Goal: Find contact information: Find contact information

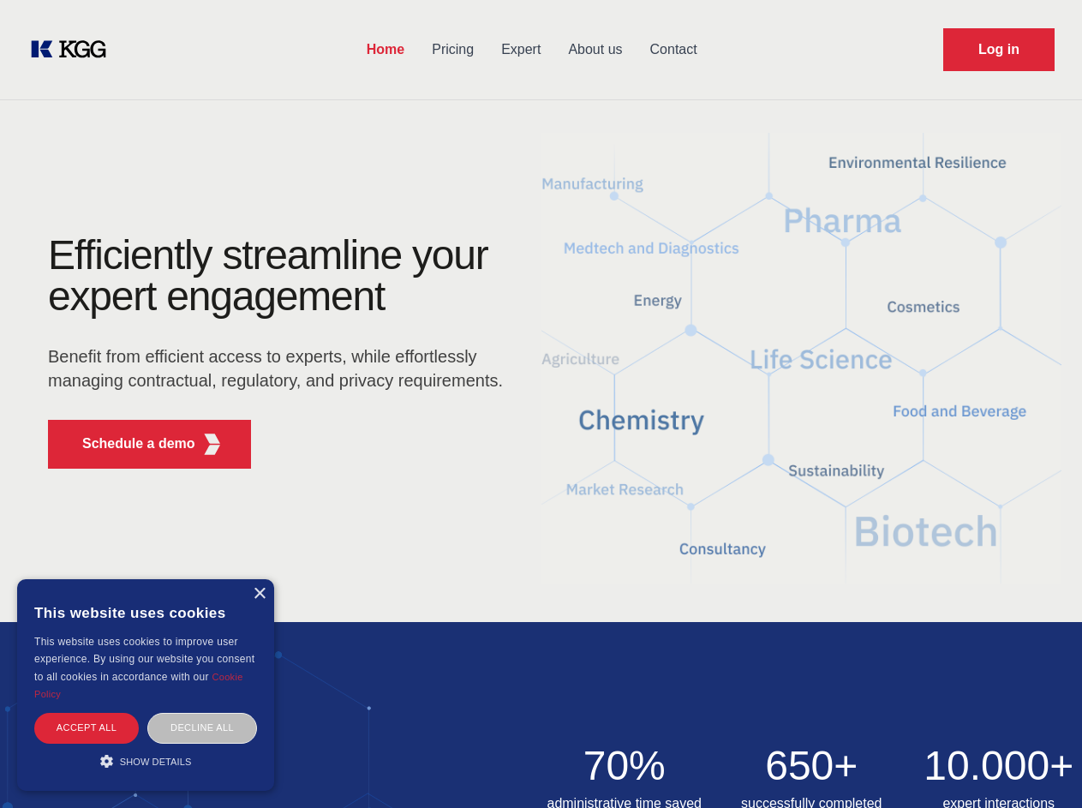
click at [541, 403] on div "Efficiently streamline your expert engagement Benefit from efficient access to …" at bounding box center [281, 359] width 521 height 248
click at [128, 444] on p "Schedule a demo" at bounding box center [138, 443] width 113 height 21
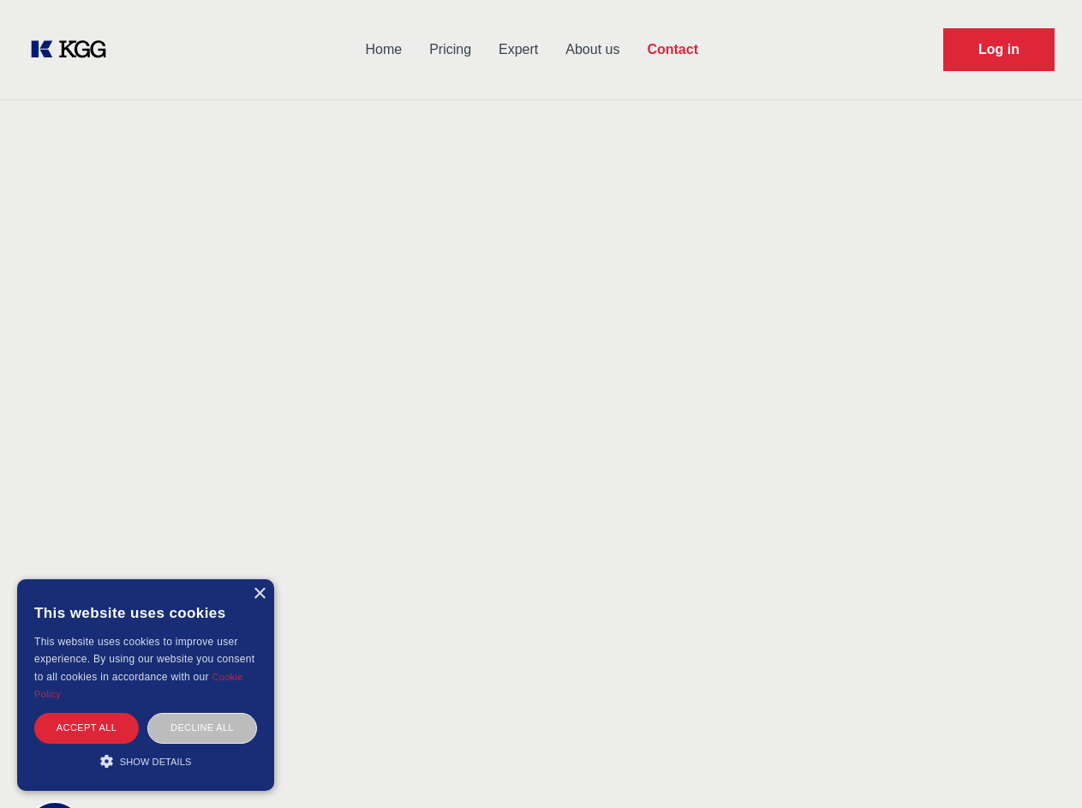
click at [259, 594] on div "× This website uses cookies This website uses cookies to improve user experienc…" at bounding box center [145, 685] width 257 height 212
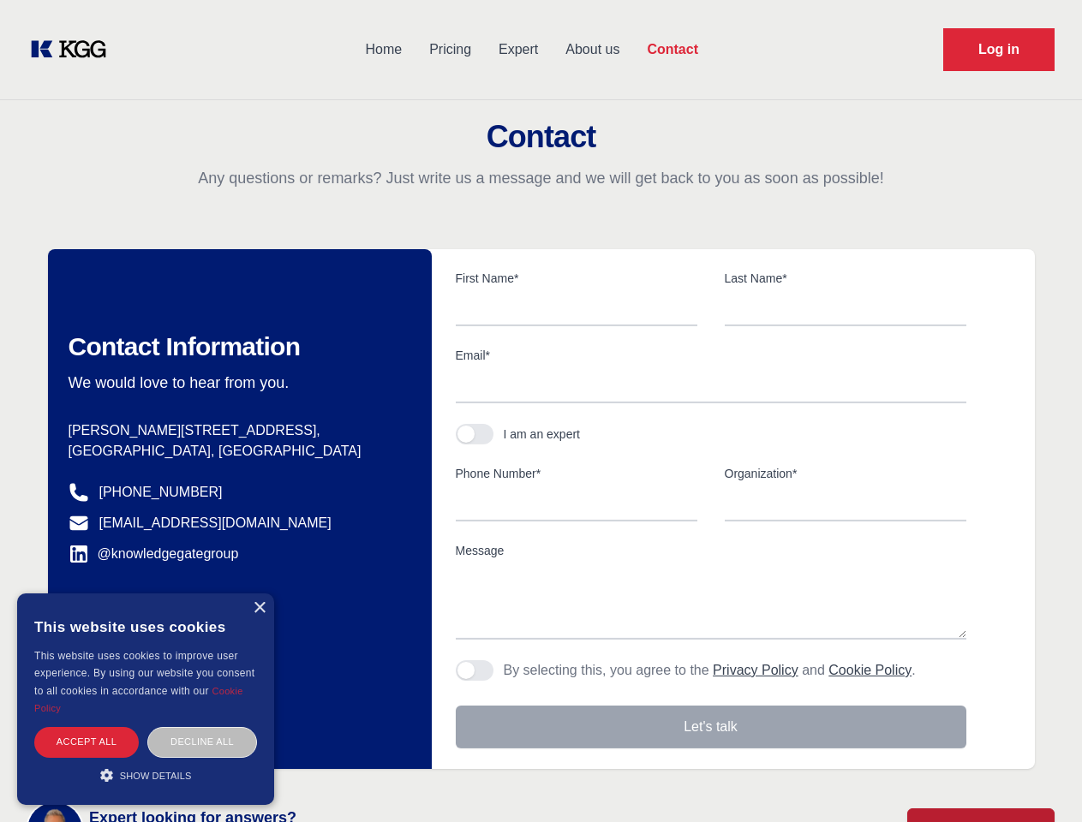
click at [87, 727] on div "Accept all" at bounding box center [86, 742] width 105 height 30
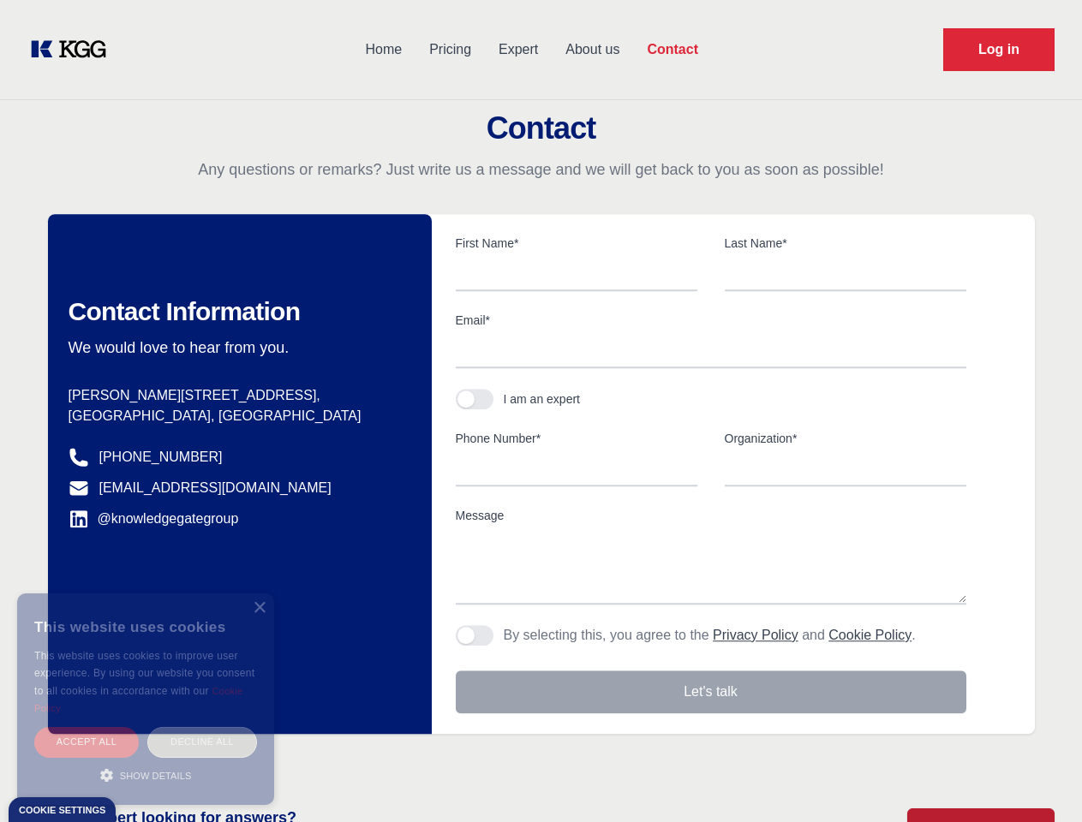
click at [202, 727] on div "Decline all" at bounding box center [202, 742] width 110 height 30
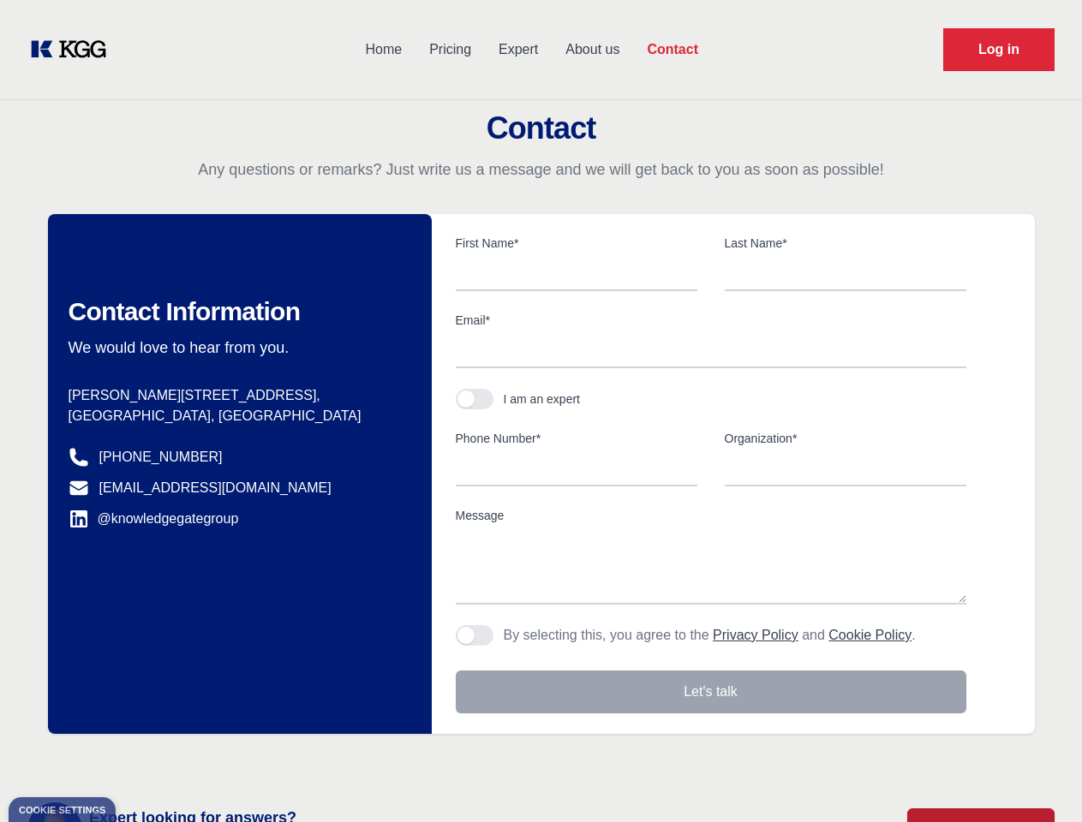
click at [146, 761] on main "Contact Any questions or remarks? Just write us a message and we will get back …" at bounding box center [541, 446] width 1082 height 892
